Goal: Use online tool/utility: Utilize a website feature to perform a specific function

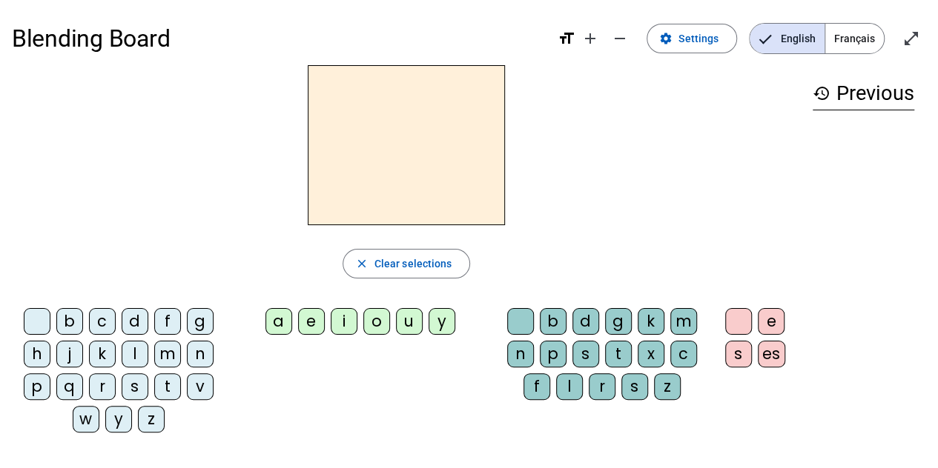
click at [167, 353] on div "m" at bounding box center [167, 354] width 27 height 27
click at [273, 326] on div "a" at bounding box center [278, 321] width 27 height 27
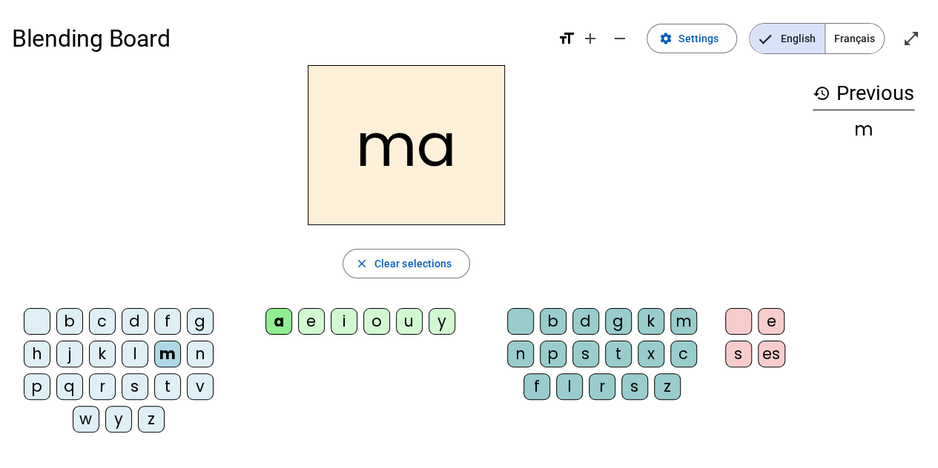
click at [133, 362] on div "l" at bounding box center [135, 354] width 27 height 27
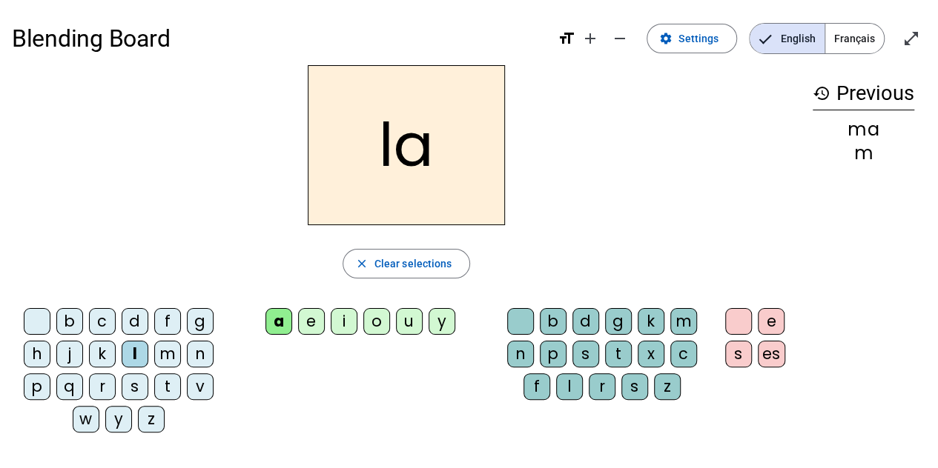
click at [308, 321] on div "e" at bounding box center [311, 321] width 27 height 27
click at [71, 319] on div "b" at bounding box center [69, 321] width 27 height 27
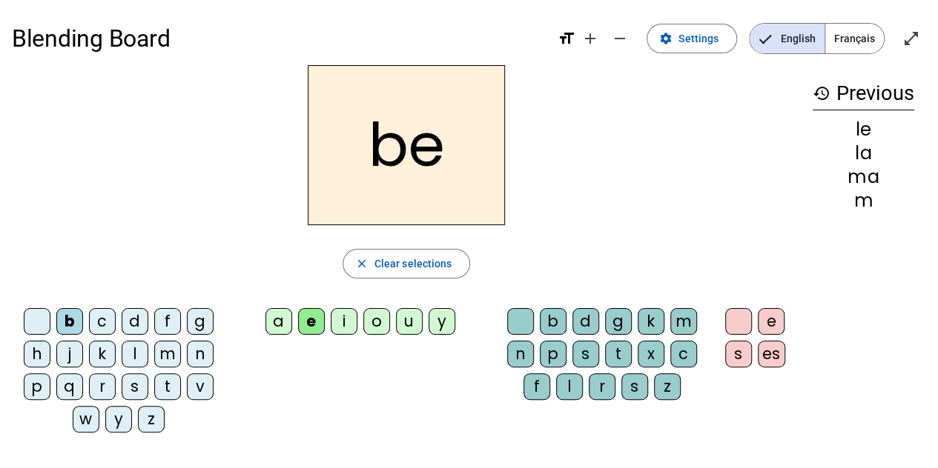
click at [72, 385] on div "q" at bounding box center [69, 387] width 27 height 27
click at [35, 385] on div "p" at bounding box center [37, 387] width 27 height 27
click at [129, 320] on div "d" at bounding box center [135, 321] width 27 height 27
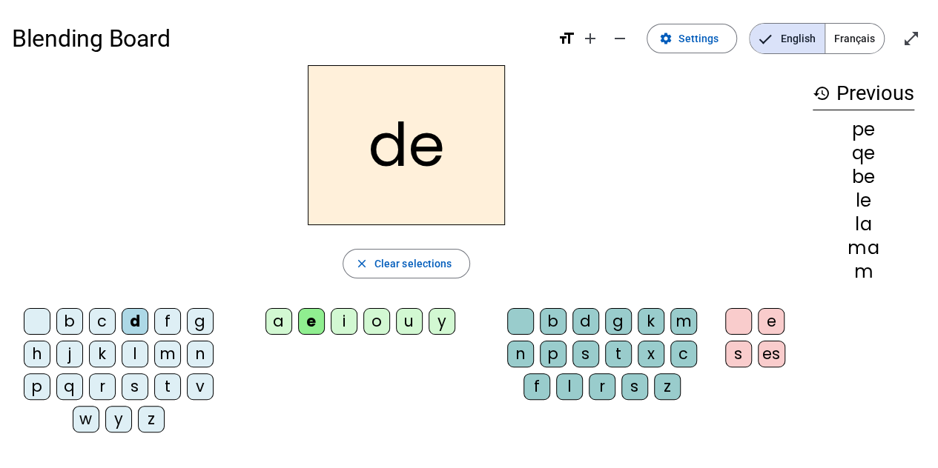
click at [631, 224] on div "de" at bounding box center [406, 145] width 789 height 160
click at [408, 327] on div "u" at bounding box center [409, 321] width 27 height 27
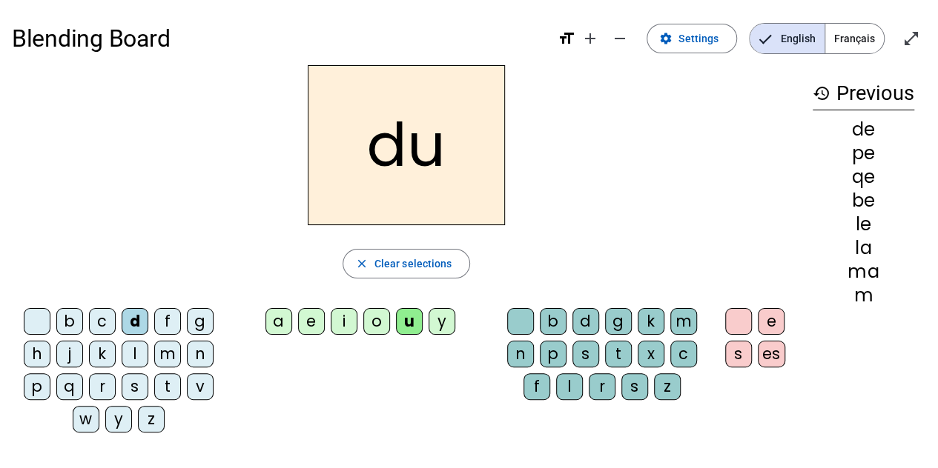
click at [172, 377] on div "t" at bounding box center [167, 387] width 27 height 27
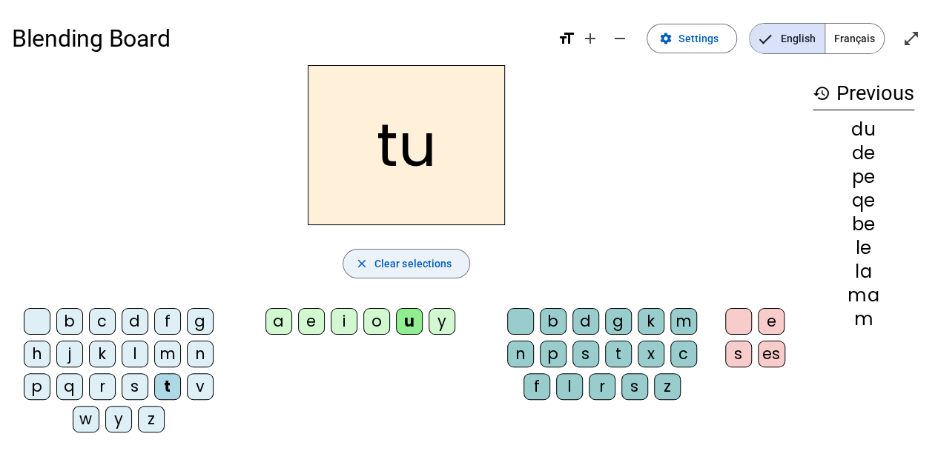
click at [279, 319] on div "a" at bounding box center [278, 321] width 27 height 27
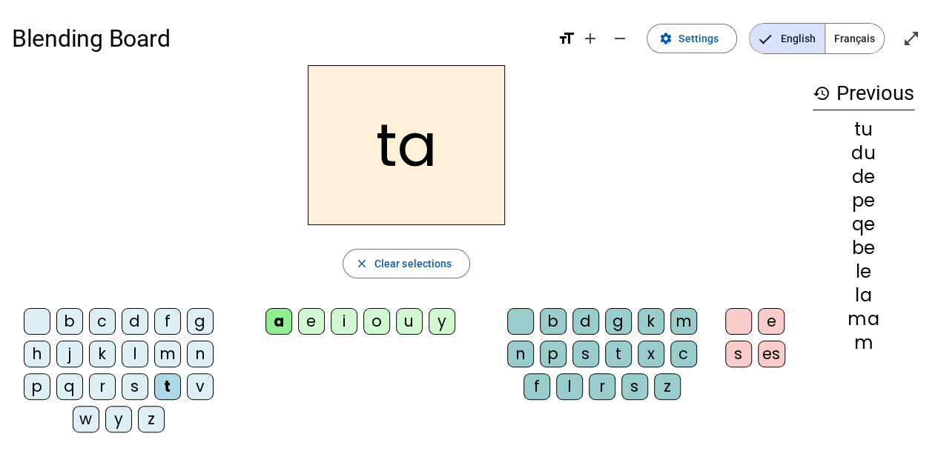
click at [300, 319] on div "e" at bounding box center [311, 321] width 27 height 27
click at [169, 348] on div "m" at bounding box center [167, 354] width 27 height 27
